Goal: Obtain resource: Obtain resource

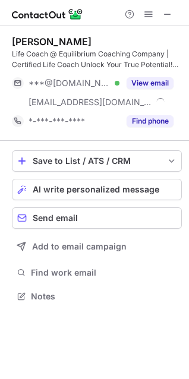
scroll to position [287, 189]
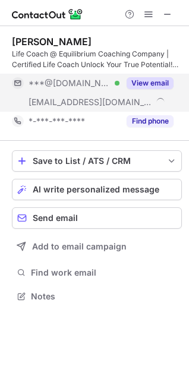
click at [151, 78] on button "View email" at bounding box center [149, 83] width 47 height 12
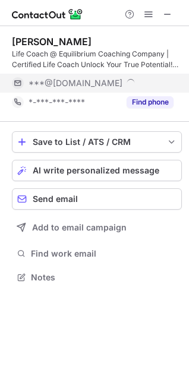
scroll to position [268, 189]
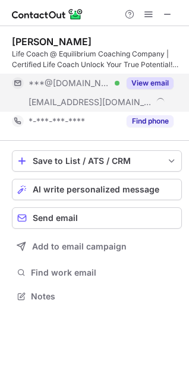
scroll to position [287, 189]
click at [147, 85] on button "View email" at bounding box center [149, 83] width 47 height 12
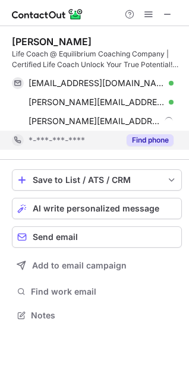
scroll to position [306, 189]
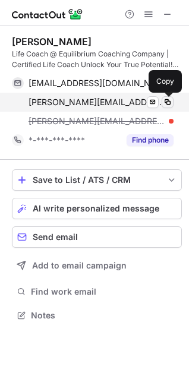
click at [167, 102] on span at bounding box center [167, 101] width 9 height 9
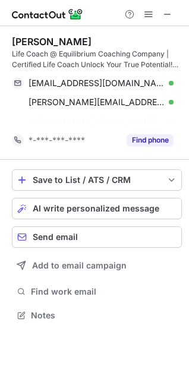
scroll to position [287, 189]
